Goal: Navigation & Orientation: Find specific page/section

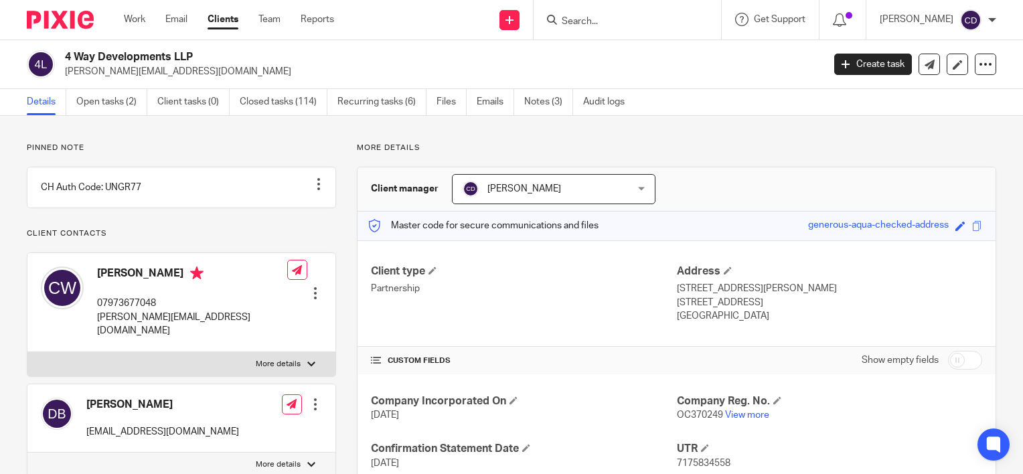
click at [659, 24] on input "Search" at bounding box center [621, 22] width 121 height 12
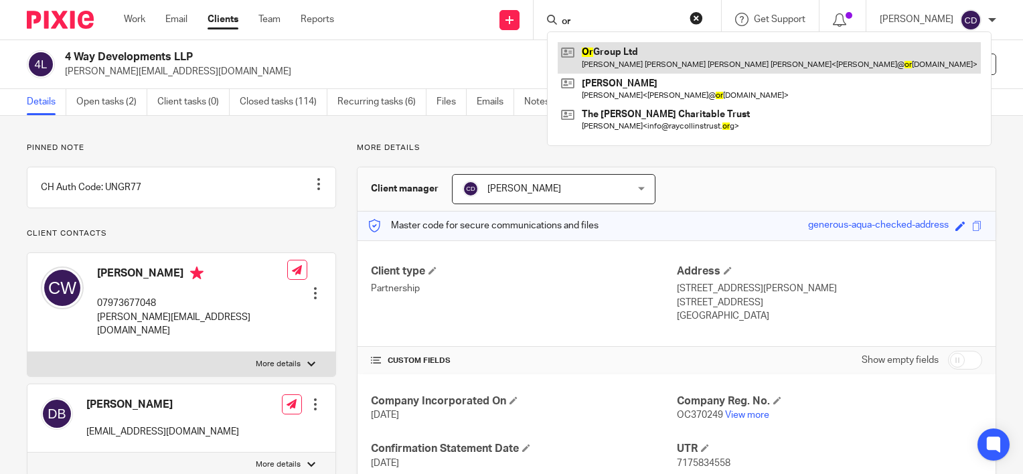
type input "or"
click at [642, 54] on link at bounding box center [769, 57] width 423 height 31
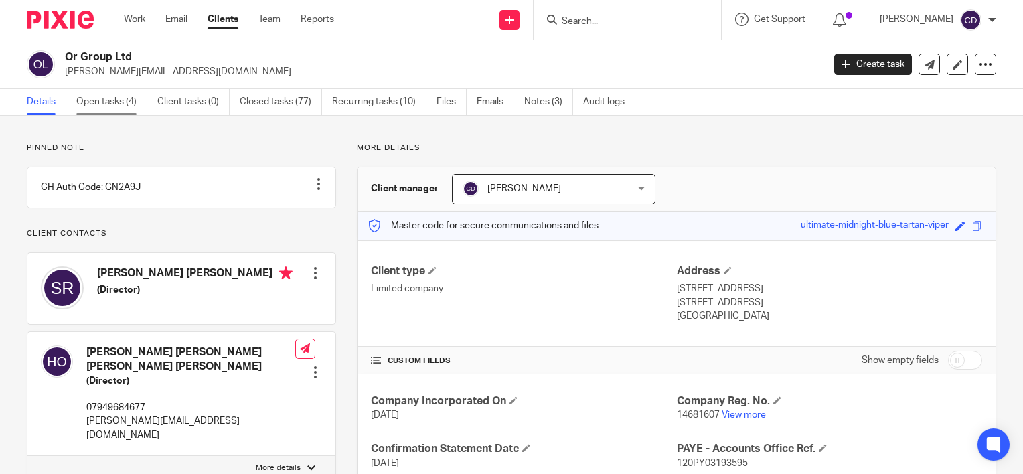
click at [86, 107] on link "Open tasks (4)" at bounding box center [111, 102] width 71 height 26
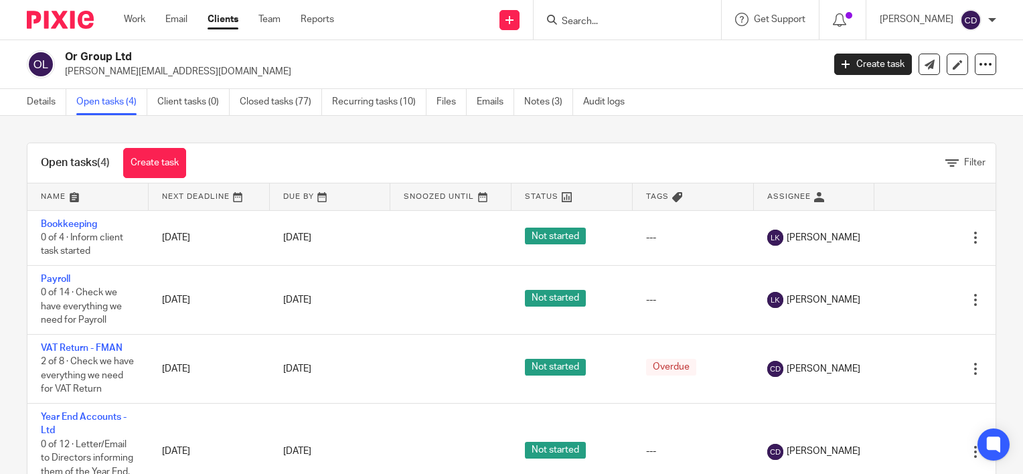
scroll to position [24, 0]
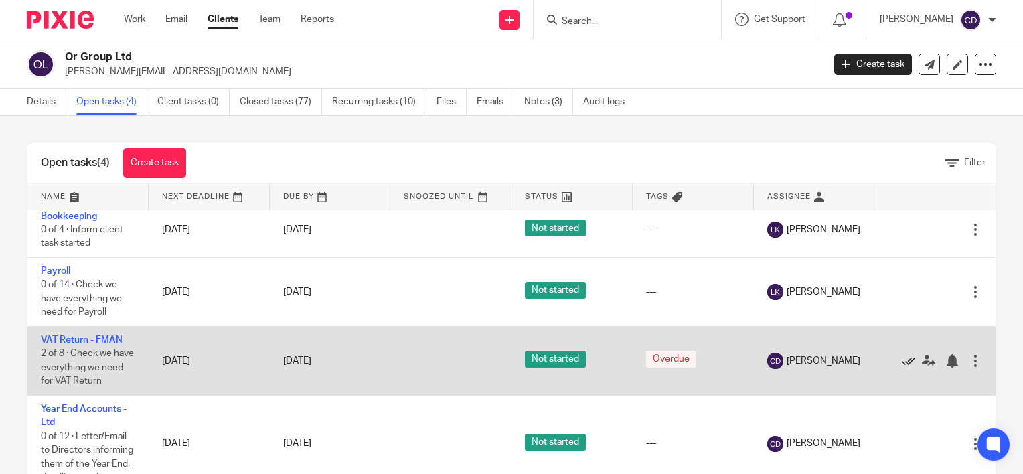
click at [902, 354] on icon at bounding box center [908, 360] width 13 height 13
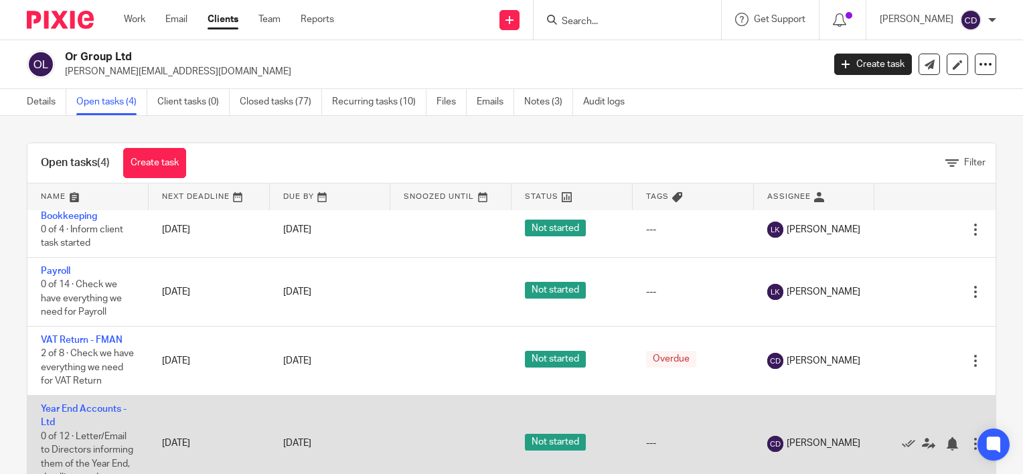
scroll to position [0, 0]
